Goal: Task Accomplishment & Management: Use online tool/utility

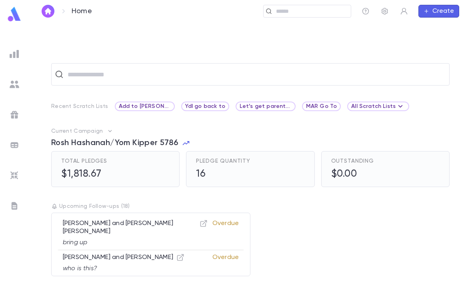
click at [16, 175] on img at bounding box center [15, 176] width 10 height 10
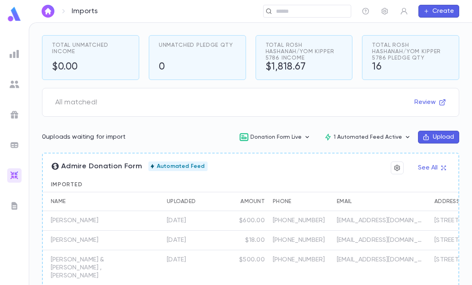
click at [98, 223] on p "[PERSON_NAME]" at bounding box center [75, 221] width 48 height 8
click at [95, 222] on p "[PERSON_NAME]" at bounding box center [75, 221] width 48 height 8
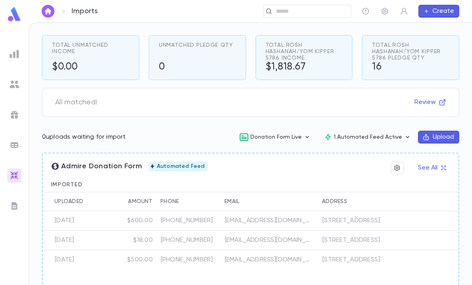
scroll to position [0, 112]
click at [15, 15] on img at bounding box center [14, 14] width 16 height 16
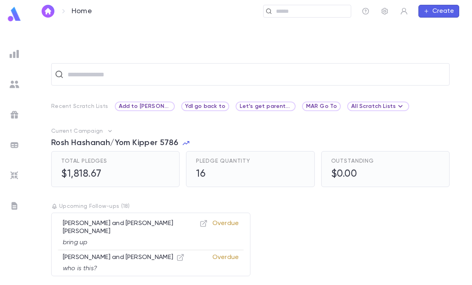
click at [16, 52] on img at bounding box center [15, 54] width 10 height 10
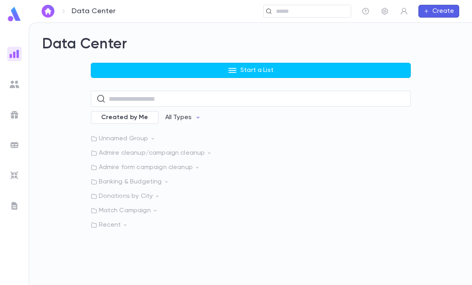
click at [116, 70] on button "Start a List" at bounding box center [251, 70] width 320 height 15
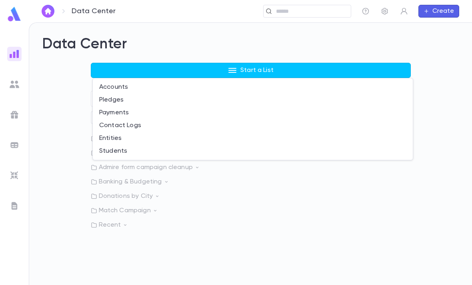
click at [61, 124] on div at bounding box center [236, 142] width 472 height 285
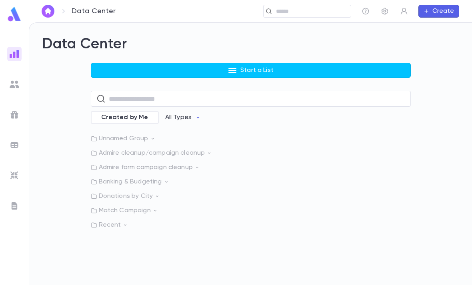
click at [293, 8] on input "text" at bounding box center [311, 12] width 74 height 8
click at [116, 165] on p "Admire form campaign cleanup" at bounding box center [251, 168] width 320 height 8
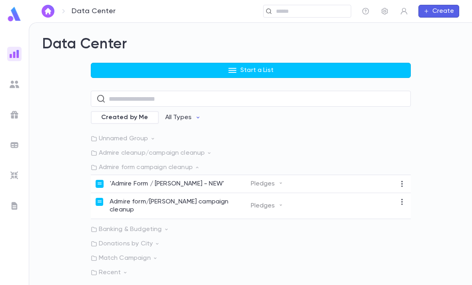
click at [129, 186] on p "'Admire Form / [PERSON_NAME] - NEW'" at bounding box center [167, 184] width 114 height 8
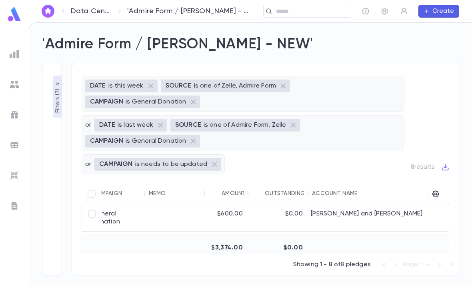
scroll to position [112, 73]
click at [134, 212] on div "General Donation" at bounding box center [117, 218] width 56 height 27
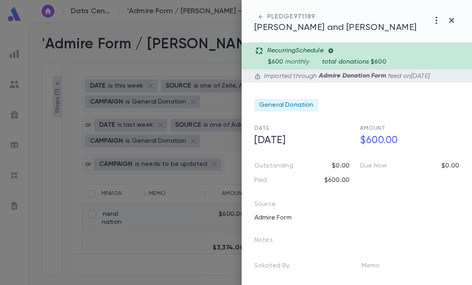
scroll to position [0, 0]
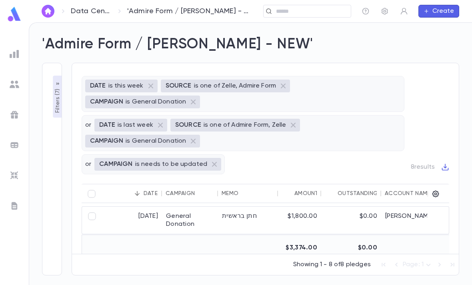
type input "**********"
